Goal: Information Seeking & Learning: Learn about a topic

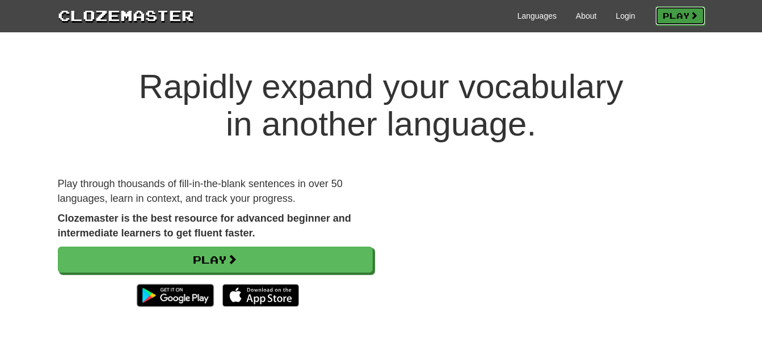
click at [669, 24] on link "Play" at bounding box center [680, 15] width 50 height 19
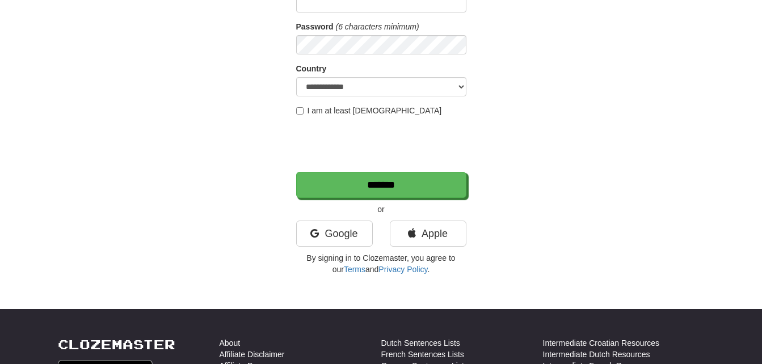
scroll to position [164, 0]
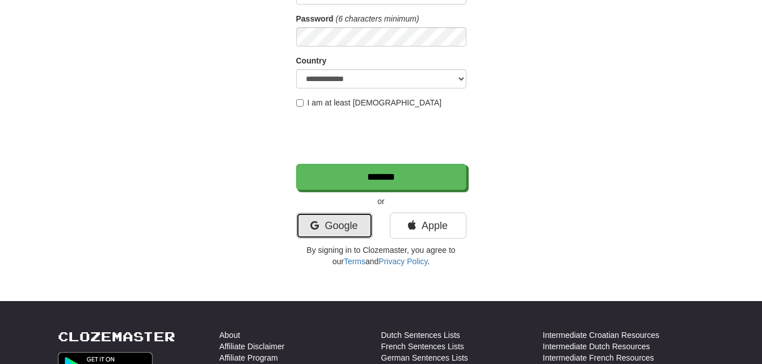
click at [326, 224] on link "Google" at bounding box center [334, 226] width 77 height 26
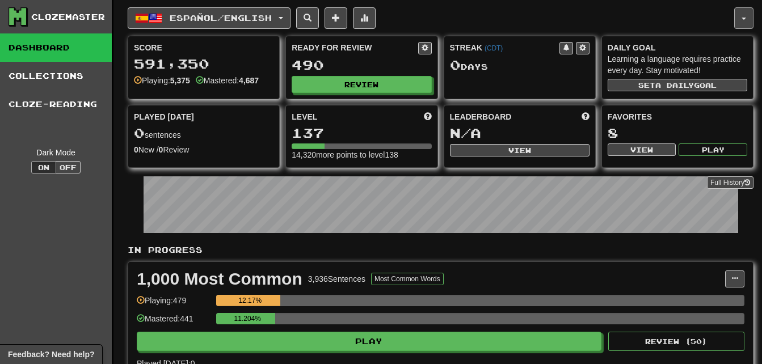
click at [738, 20] on button "button" at bounding box center [743, 18] width 19 height 22
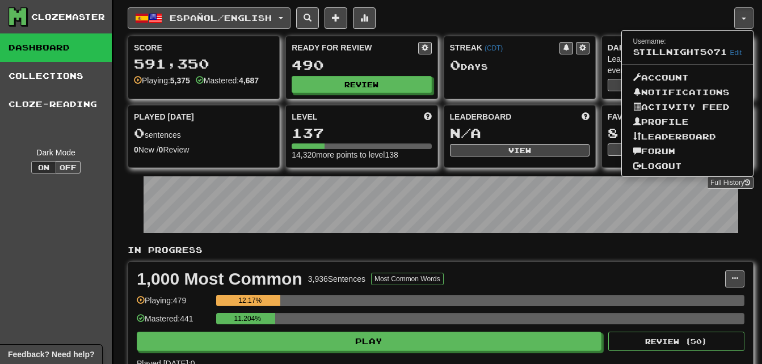
click at [251, 16] on span "Español / English" at bounding box center [221, 18] width 102 height 10
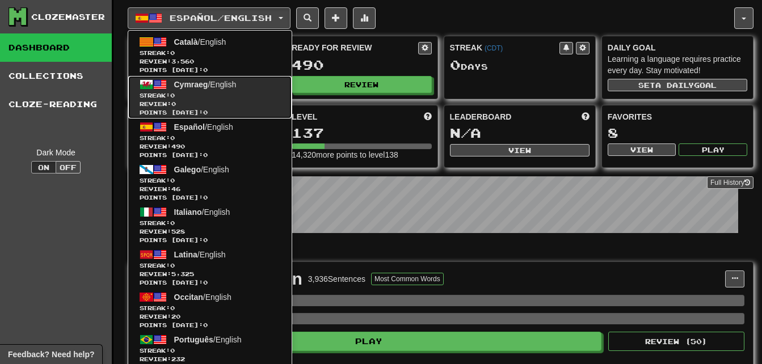
click at [233, 88] on span "Cymraeg / English" at bounding box center [205, 84] width 62 height 9
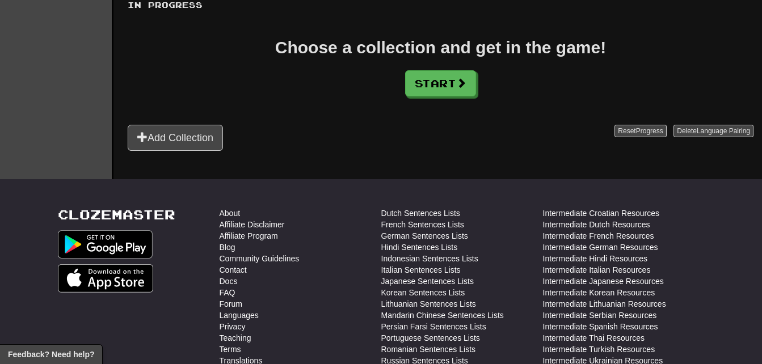
scroll to position [244, 0]
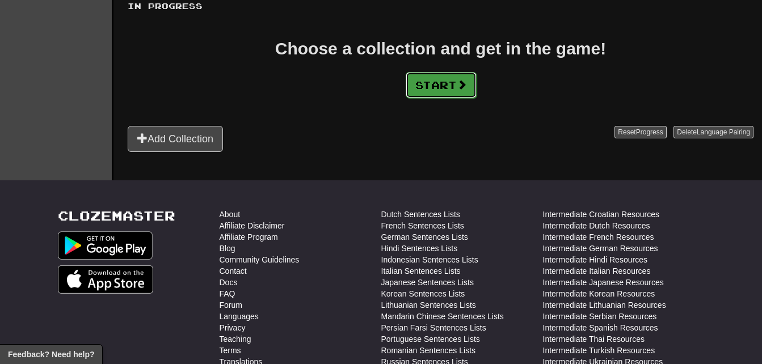
click at [426, 90] on button "Start" at bounding box center [441, 85] width 71 height 26
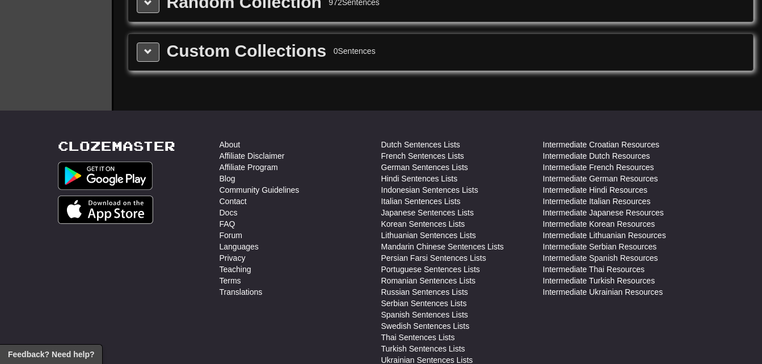
scroll to position [1228, 0]
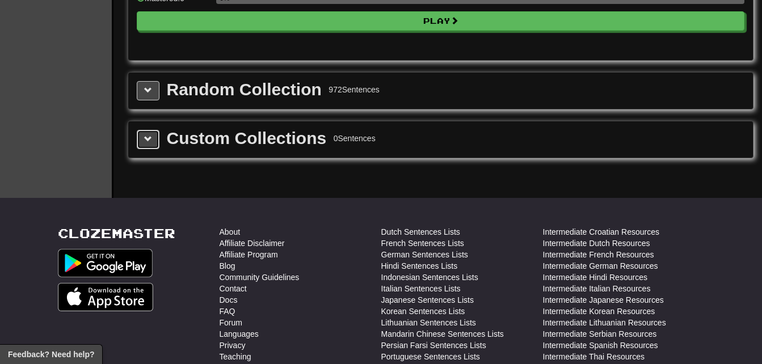
click at [141, 138] on button at bounding box center [148, 139] width 23 height 19
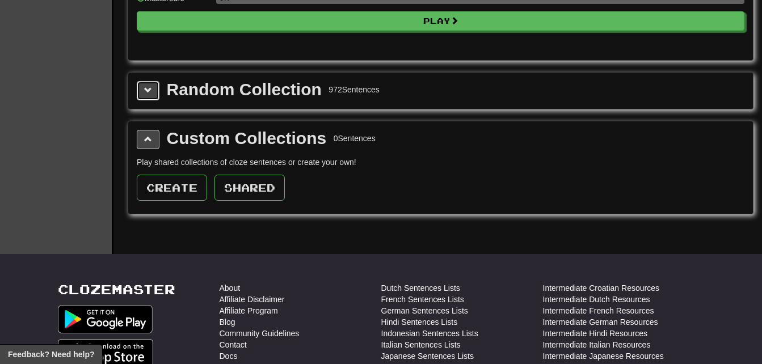
click at [151, 96] on button at bounding box center [148, 90] width 23 height 19
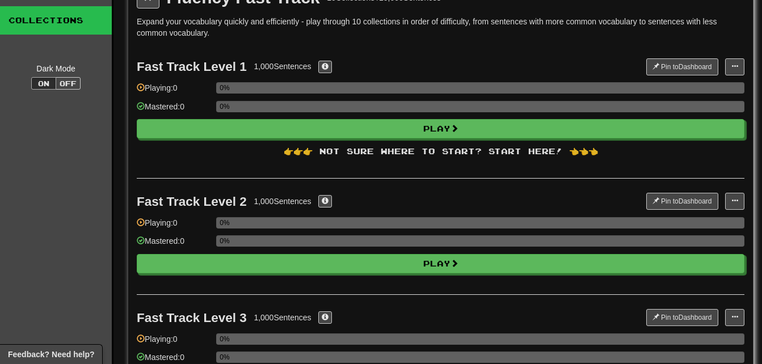
scroll to position [0, 0]
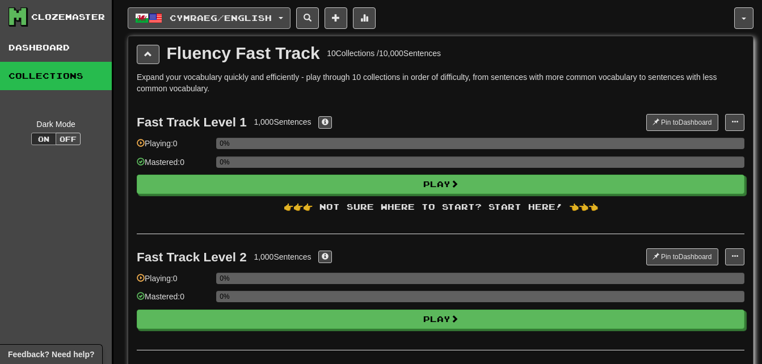
click at [288, 7] on button "Cymraeg / English" at bounding box center [209, 18] width 163 height 22
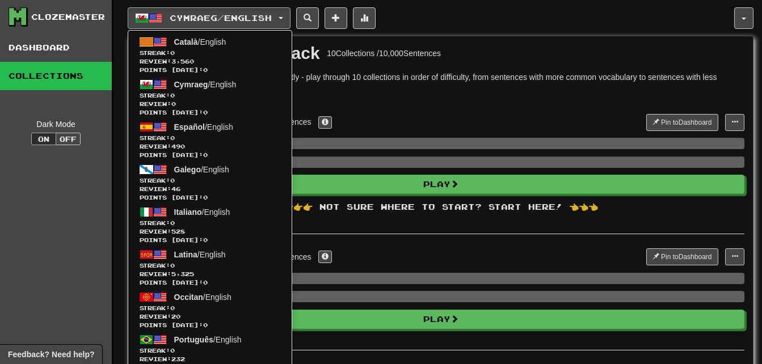
click at [36, 16] on div "Clozemaster" at bounding box center [68, 16] width 74 height 11
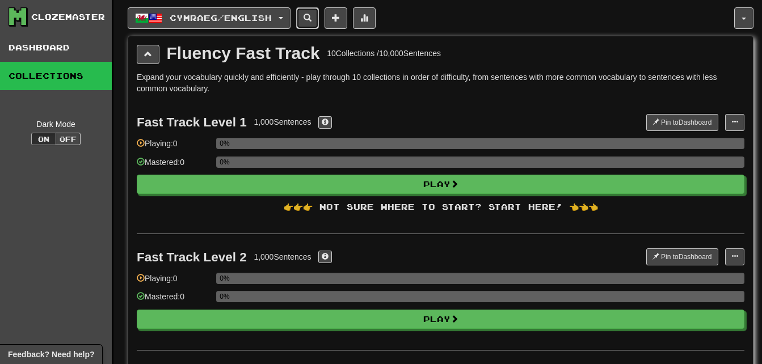
click at [316, 8] on button at bounding box center [307, 18] width 23 height 22
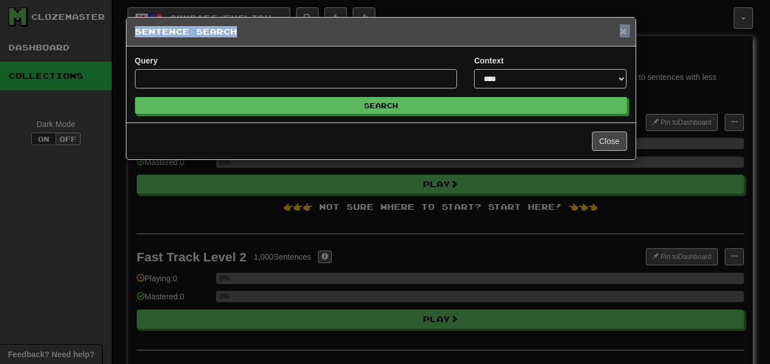
click at [623, 32] on div "× Sentence Search" at bounding box center [380, 32] width 509 height 29
click at [623, 32] on span "×" at bounding box center [623, 30] width 7 height 13
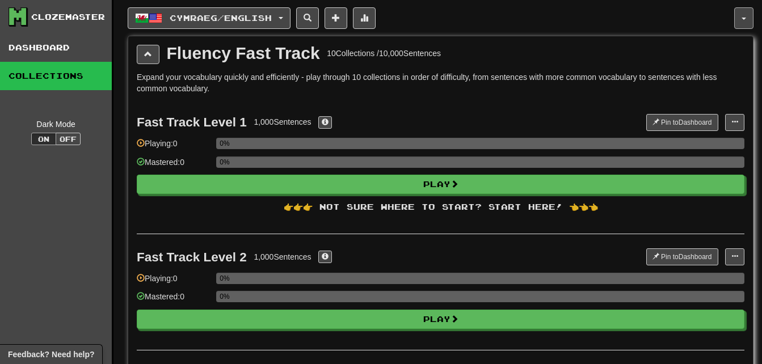
click at [746, 12] on button "button" at bounding box center [743, 18] width 19 height 22
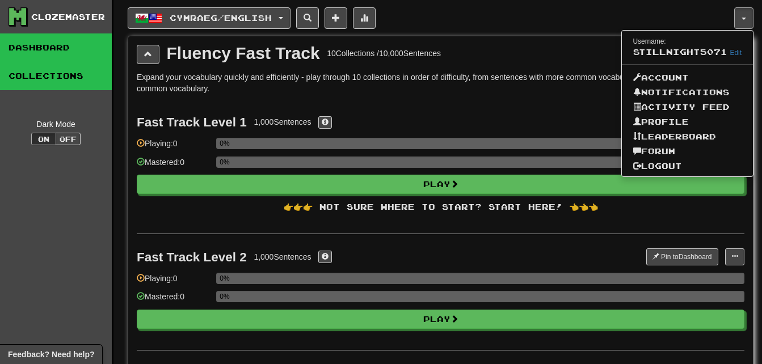
click at [67, 43] on link "Dashboard" at bounding box center [56, 47] width 112 height 28
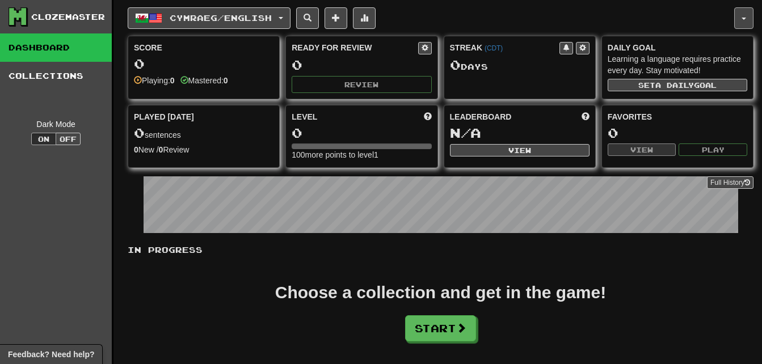
click at [741, 18] on button "button" at bounding box center [743, 18] width 19 height 22
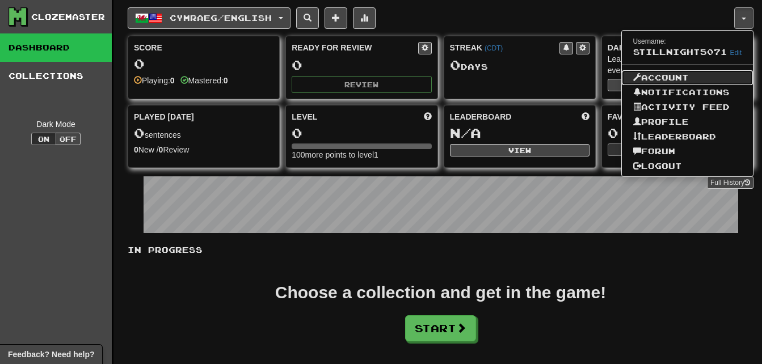
click at [670, 73] on link "Account" at bounding box center [688, 77] width 132 height 15
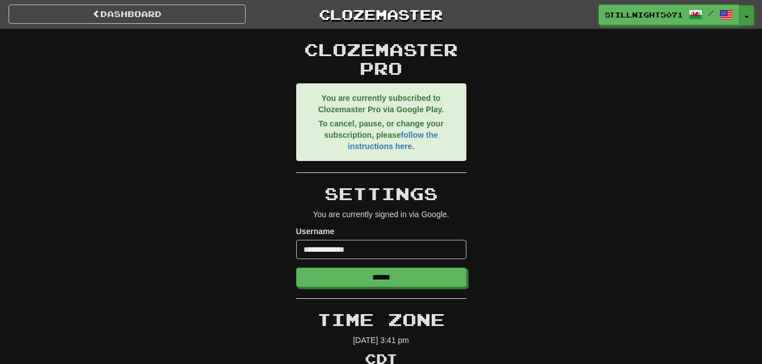
click at [746, 18] on button "Toggle Dropdown" at bounding box center [746, 15] width 15 height 20
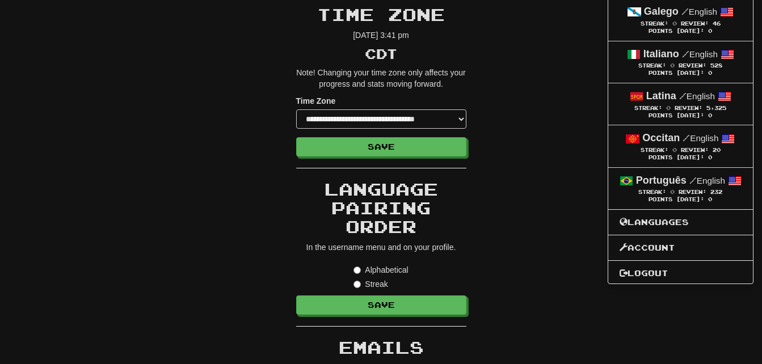
scroll to position [307, 0]
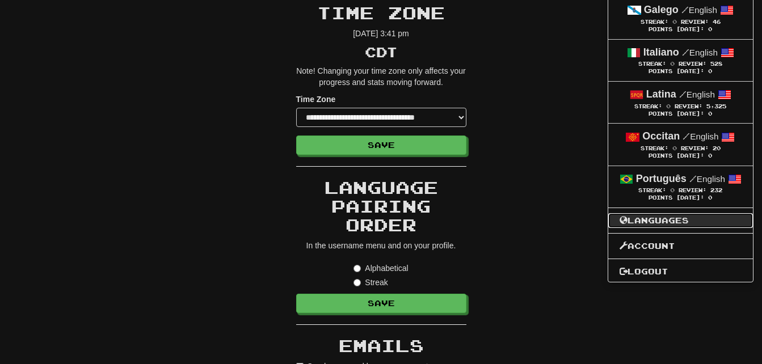
click at [655, 217] on link "Languages" at bounding box center [680, 220] width 145 height 15
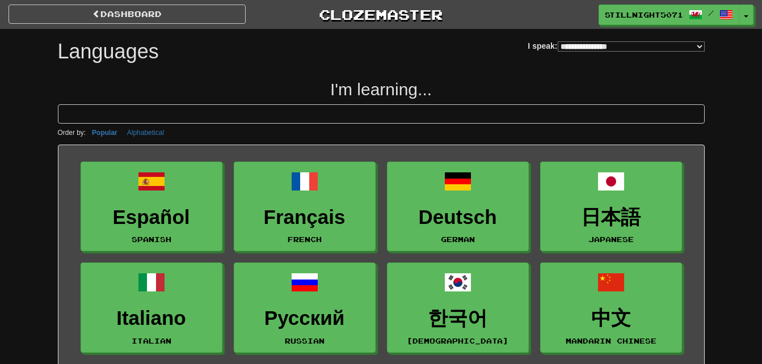
select select "*******"
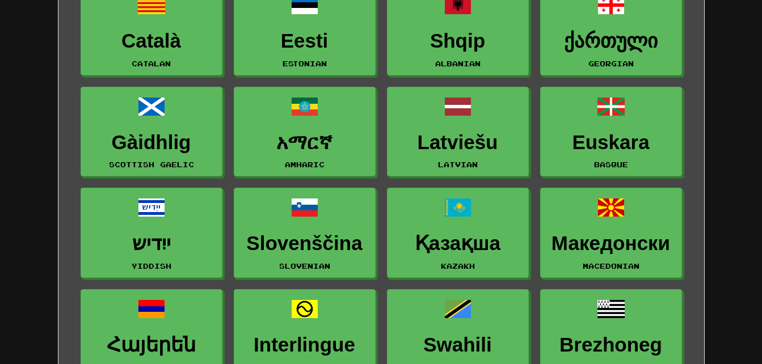
scroll to position [1290, 0]
